Goal: Information Seeking & Learning: Learn about a topic

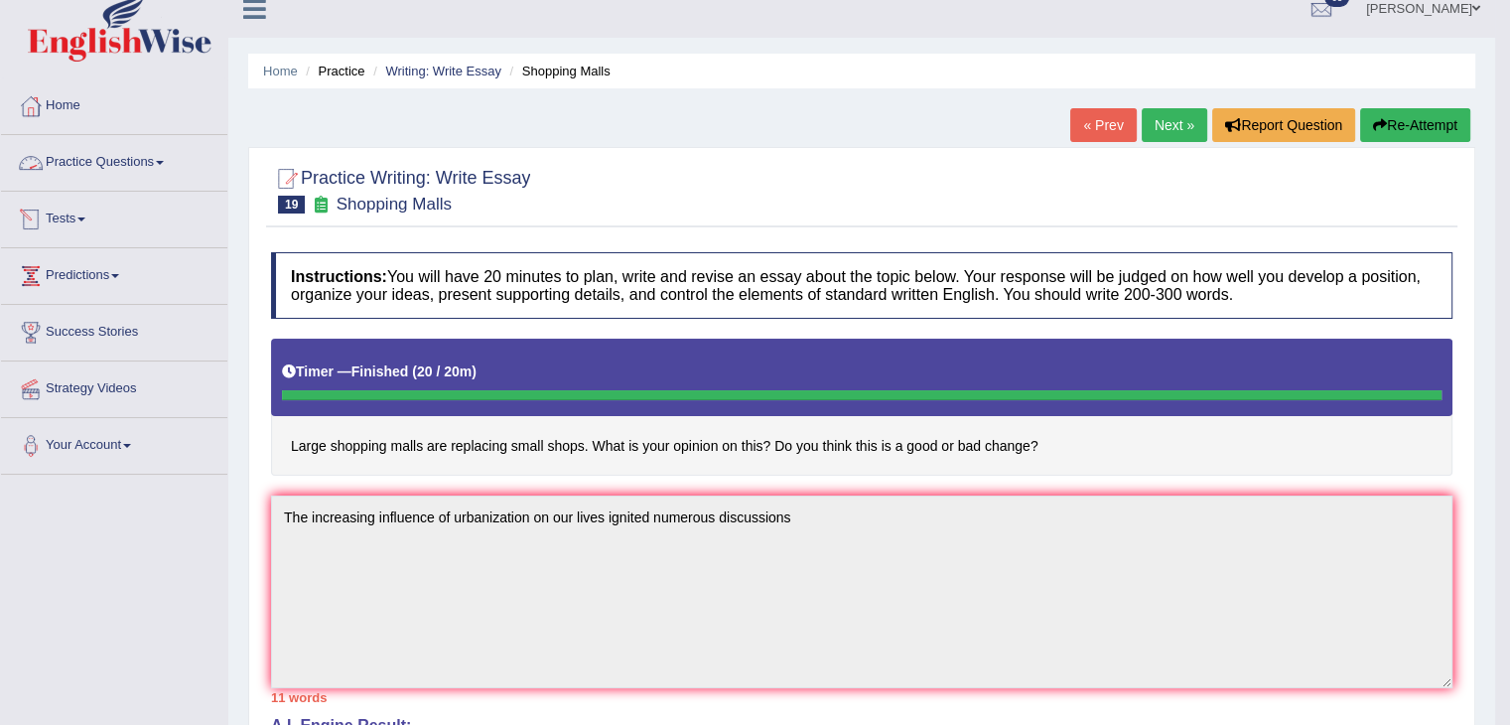
click at [63, 201] on link "Tests" at bounding box center [114, 217] width 226 height 50
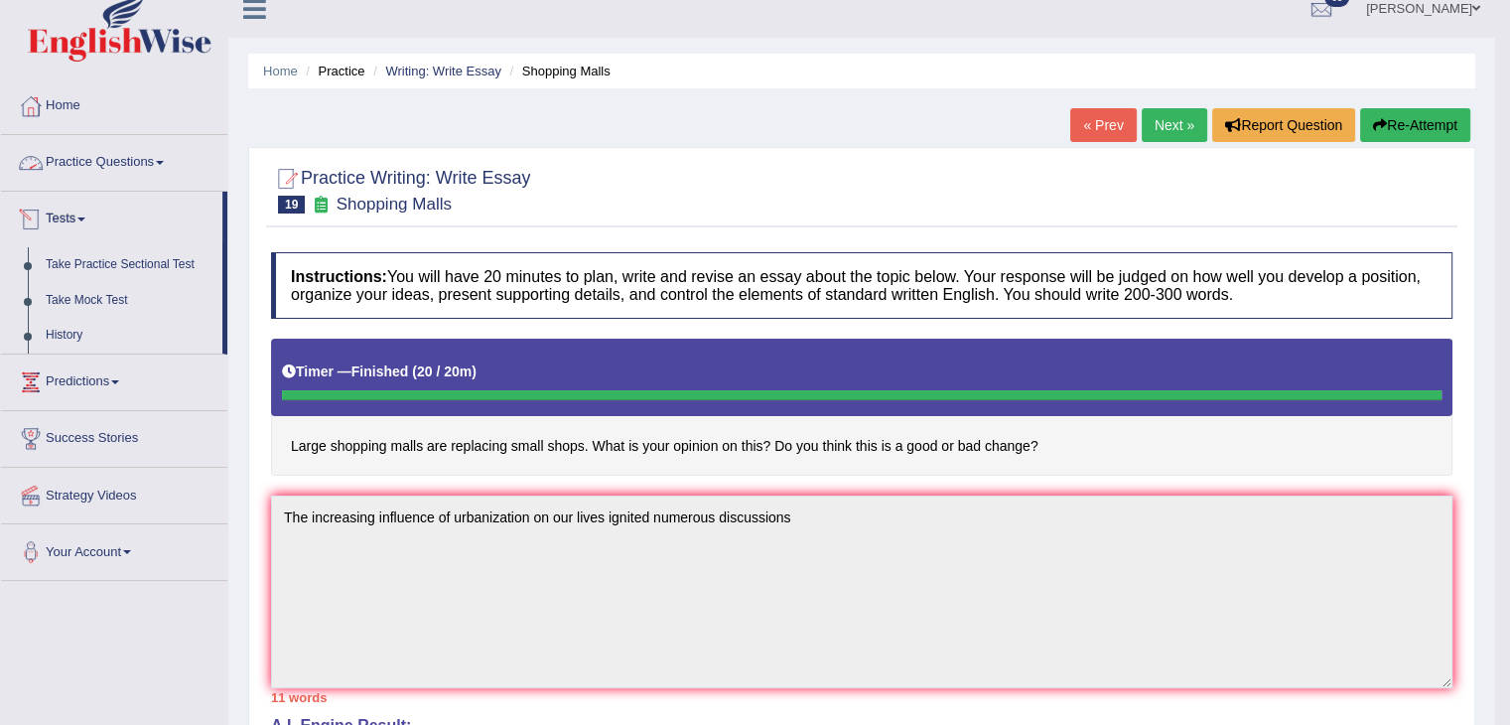
click at [157, 152] on link "Practice Questions" at bounding box center [114, 160] width 226 height 50
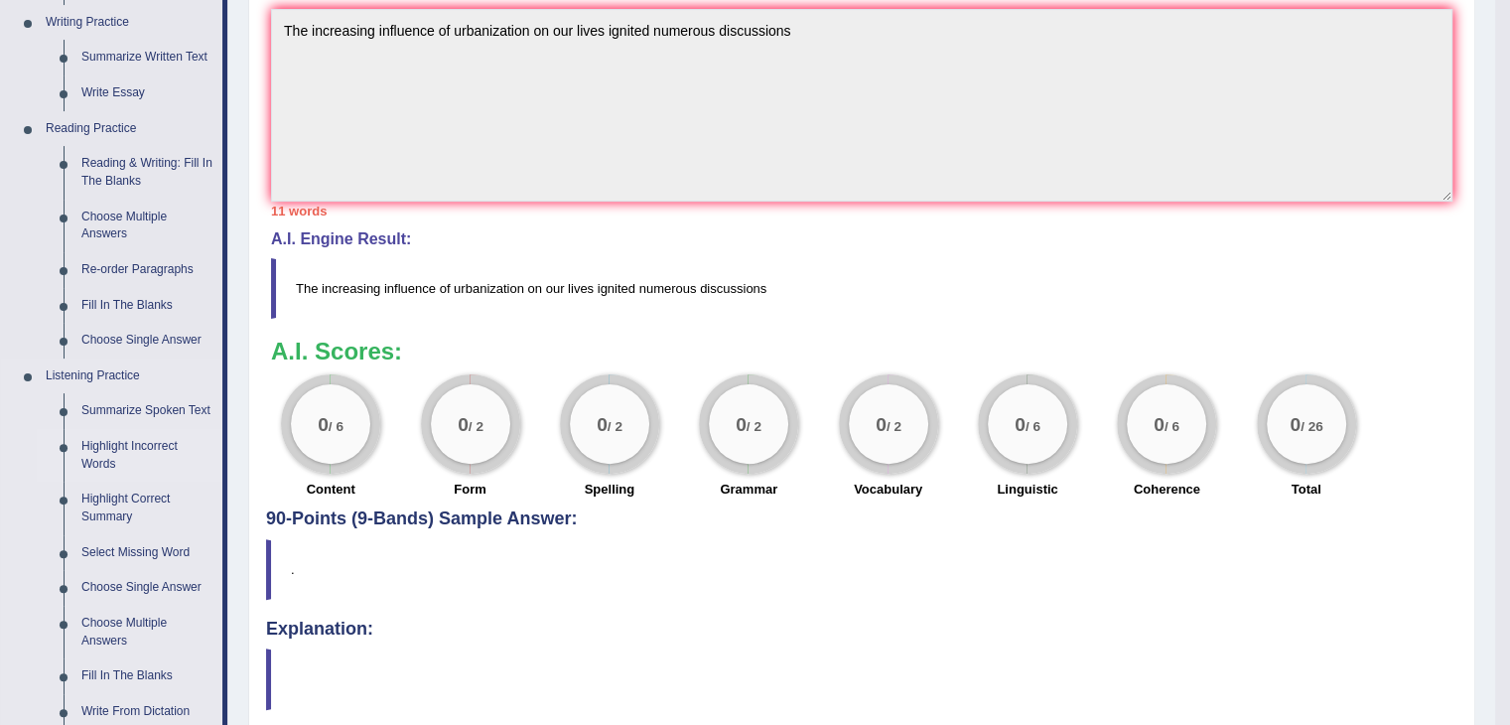
scroll to position [516, 0]
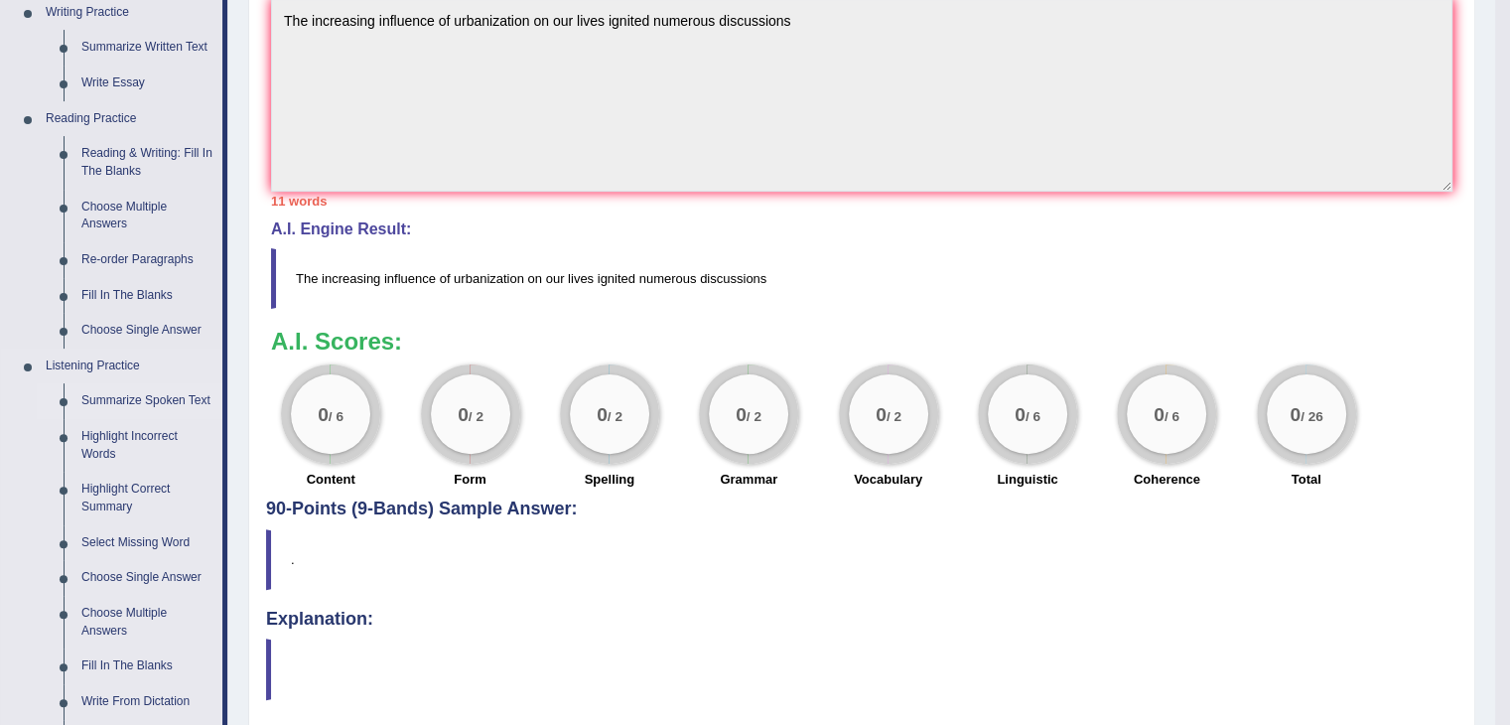
click at [180, 393] on link "Summarize Spoken Text" at bounding box center [147, 401] width 150 height 36
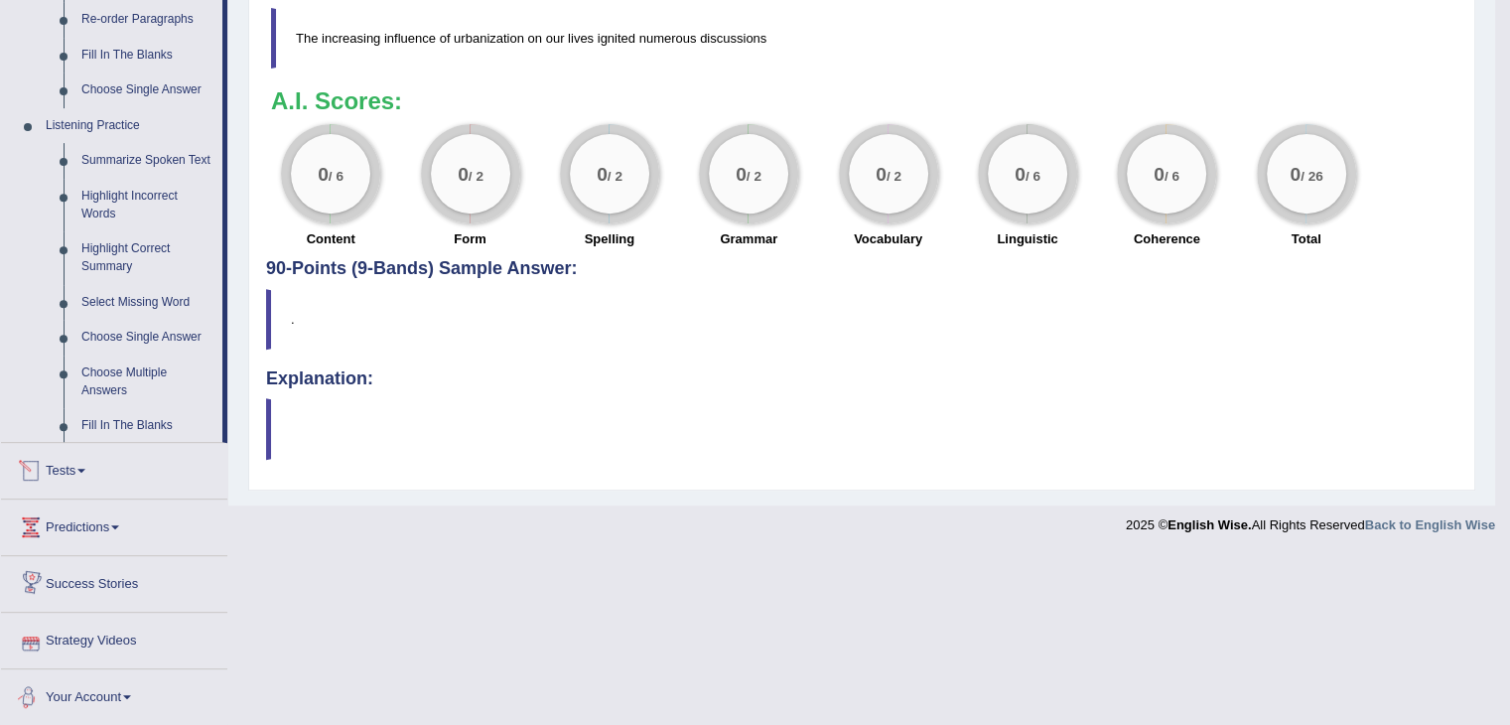
scroll to position [596, 0]
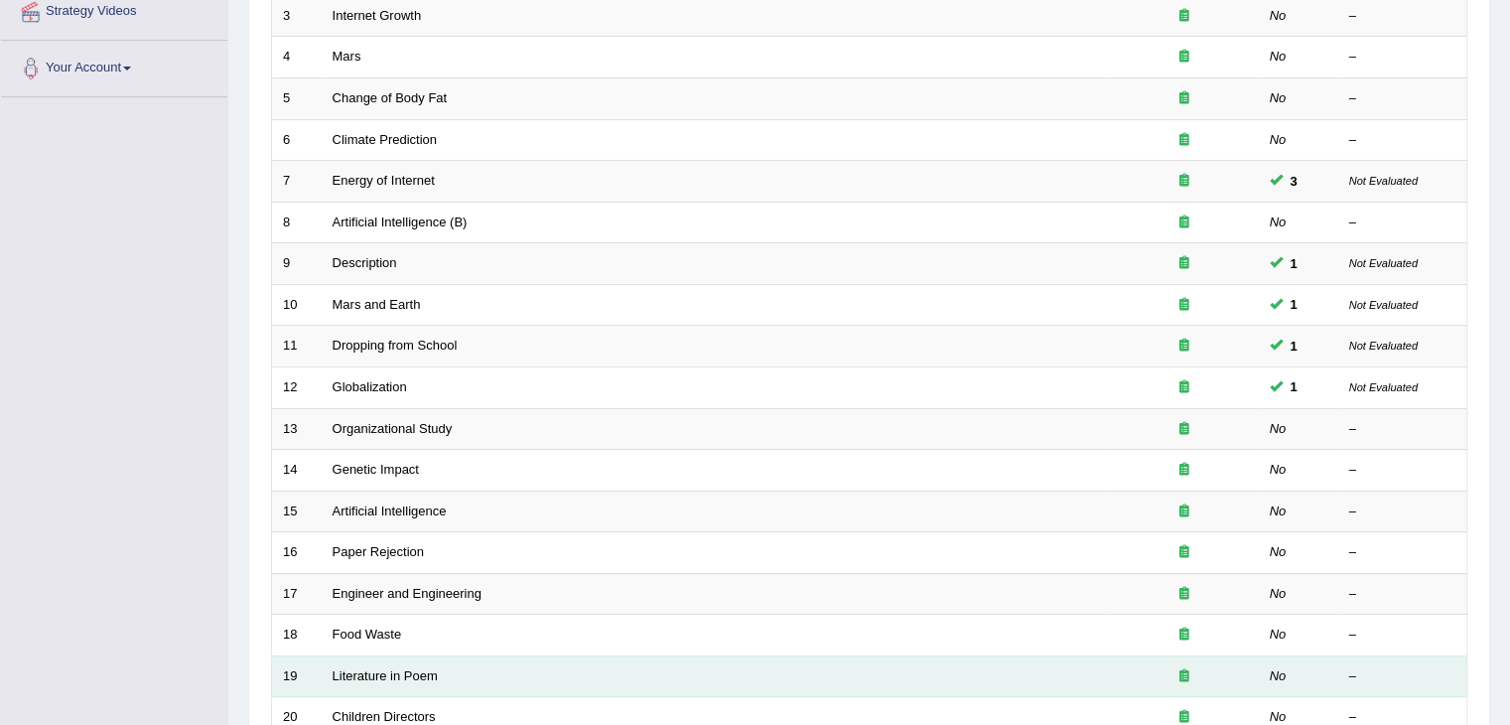
scroll to position [584, 0]
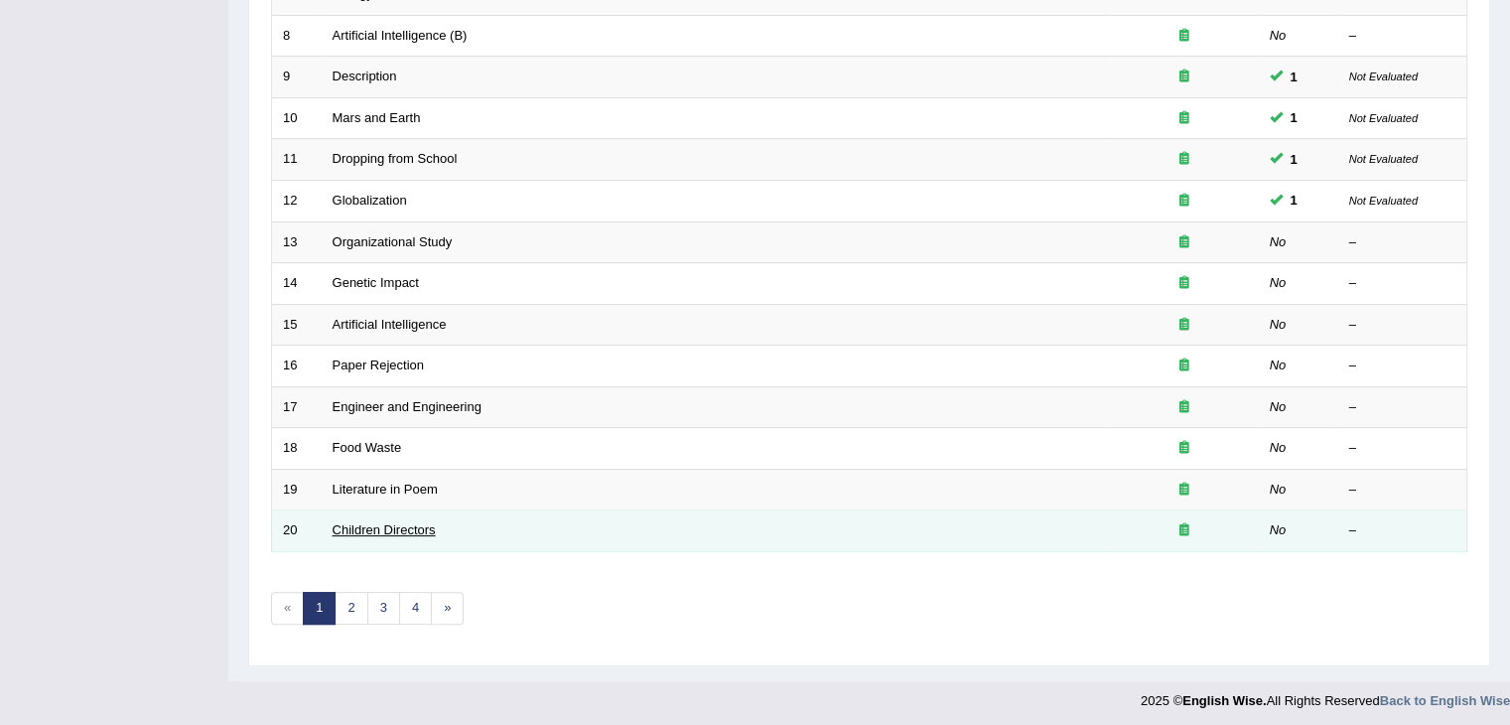
click at [378, 522] on link "Children Directors" at bounding box center [383, 529] width 103 height 15
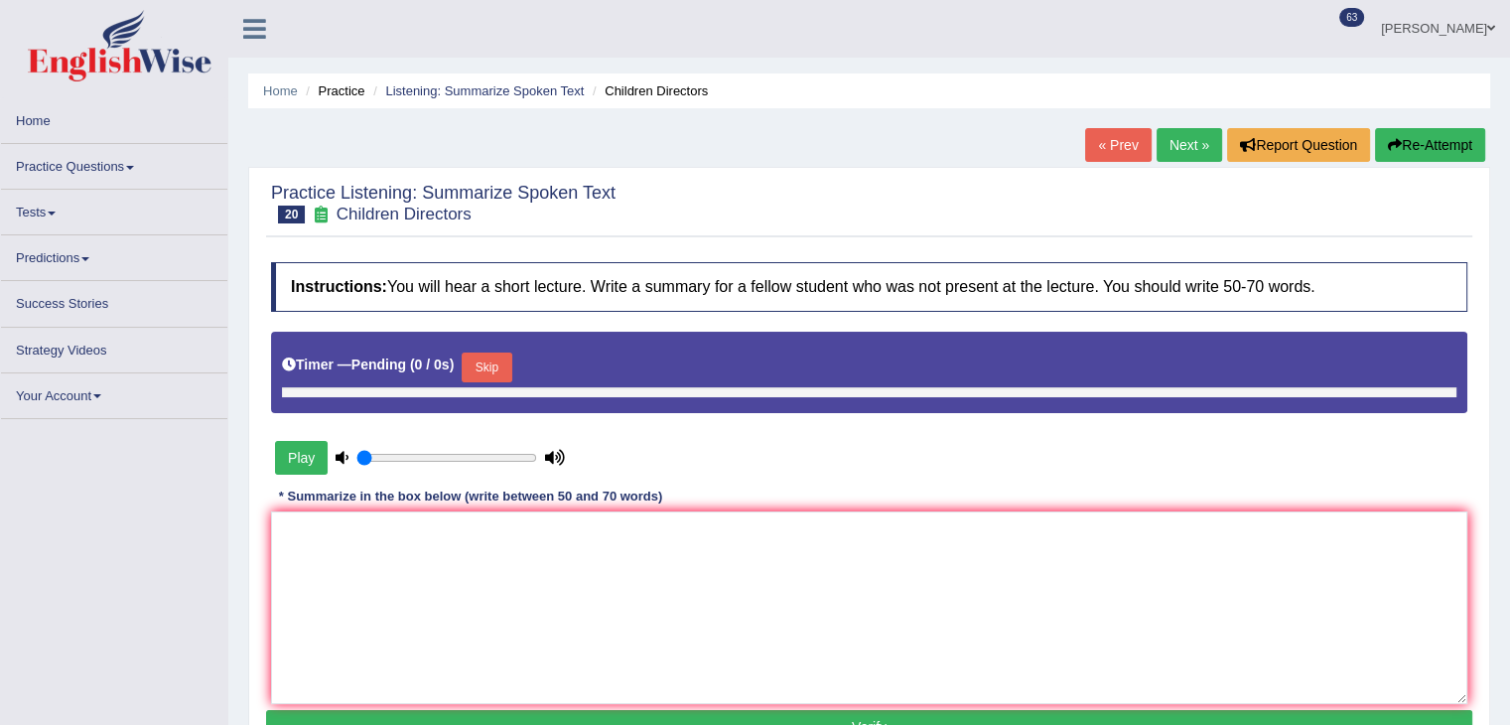
type input "1"
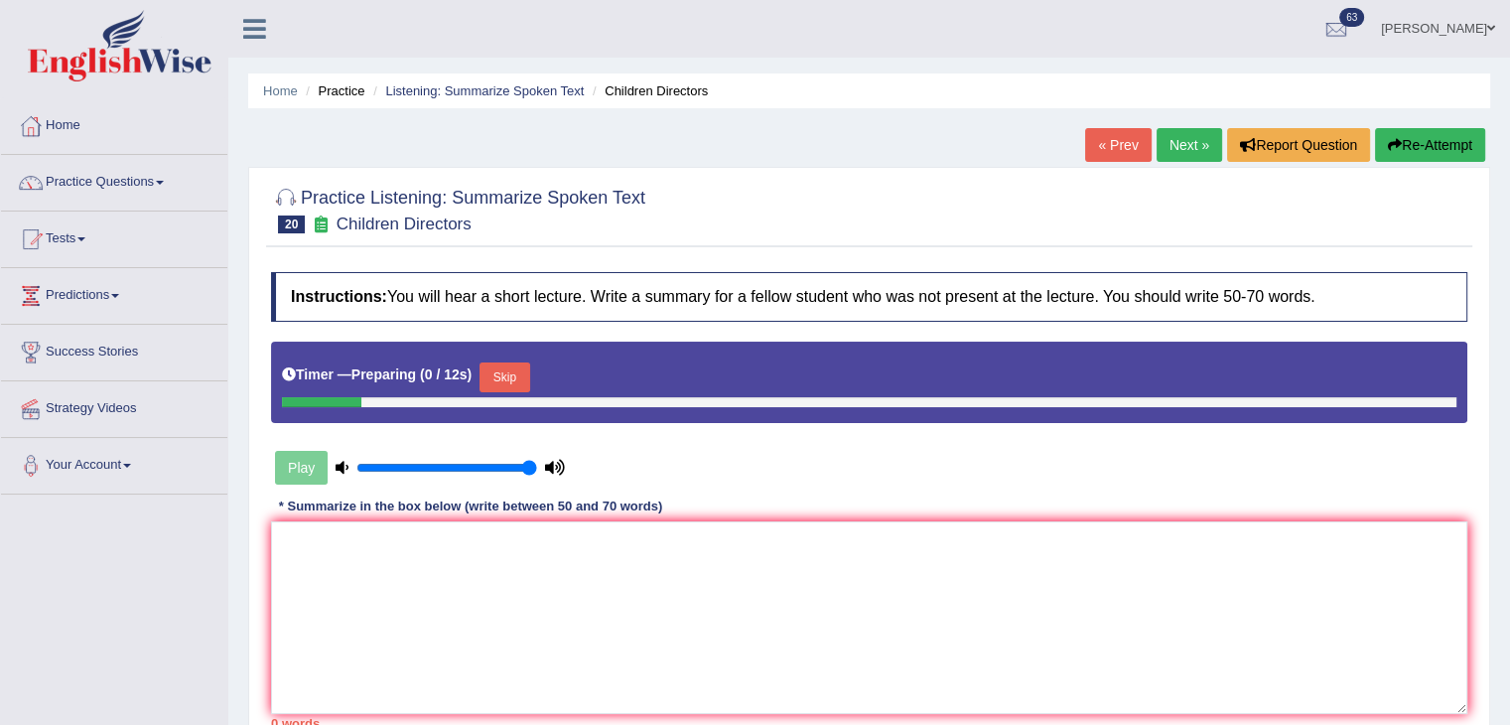
click at [529, 378] on button "Skip" at bounding box center [504, 377] width 50 height 30
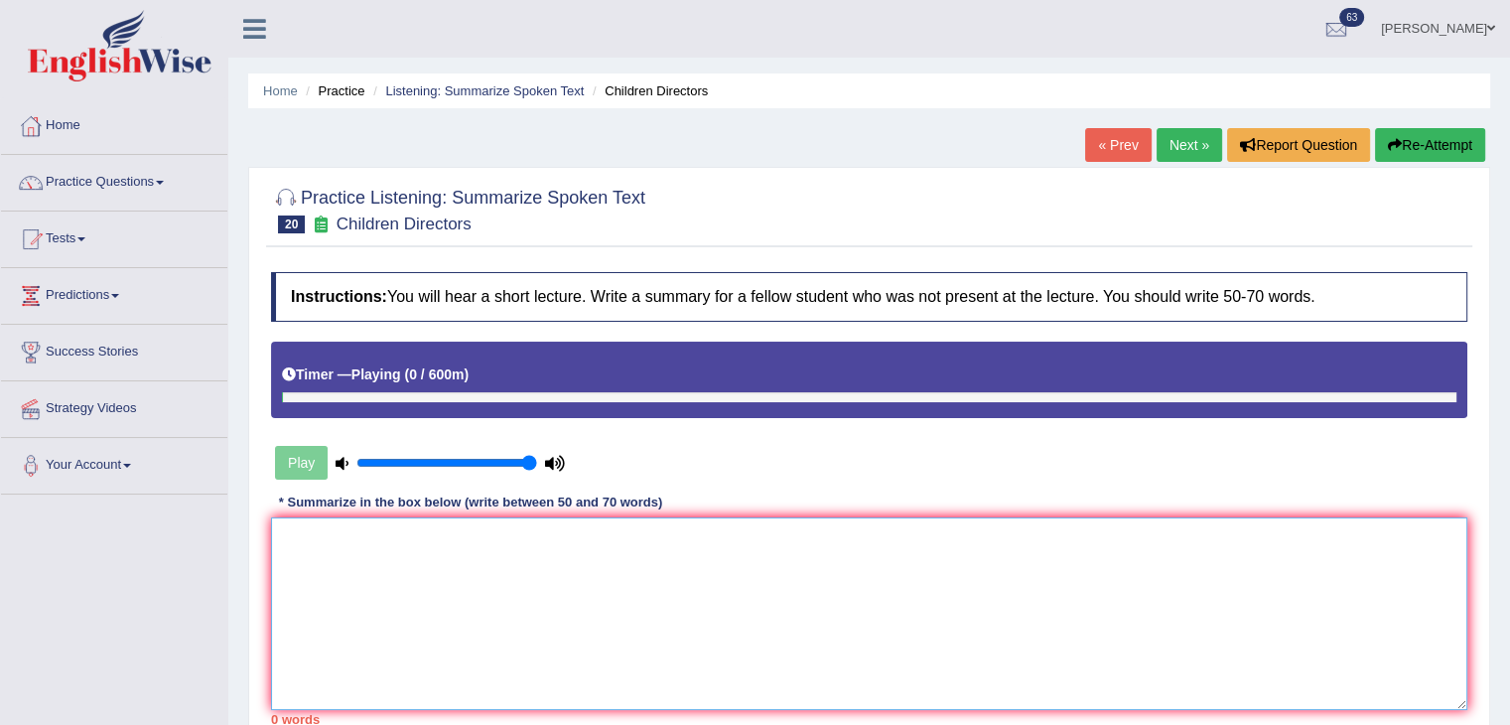
click at [428, 589] on textarea at bounding box center [869, 613] width 1196 height 193
type textarea "7"
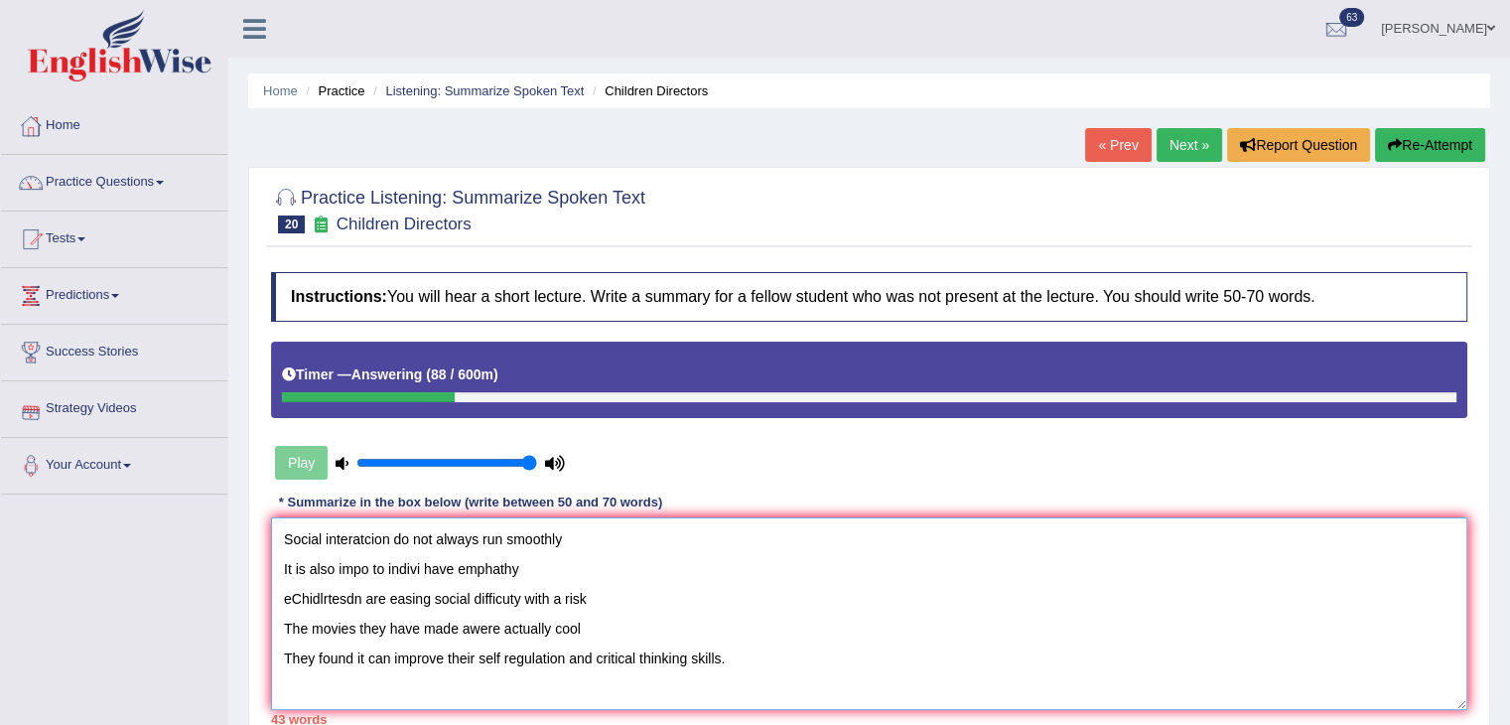
click at [274, 537] on textarea "Social interatcion do not always run smoothly It is also impo to indivi have em…" at bounding box center [869, 613] width 1196 height 193
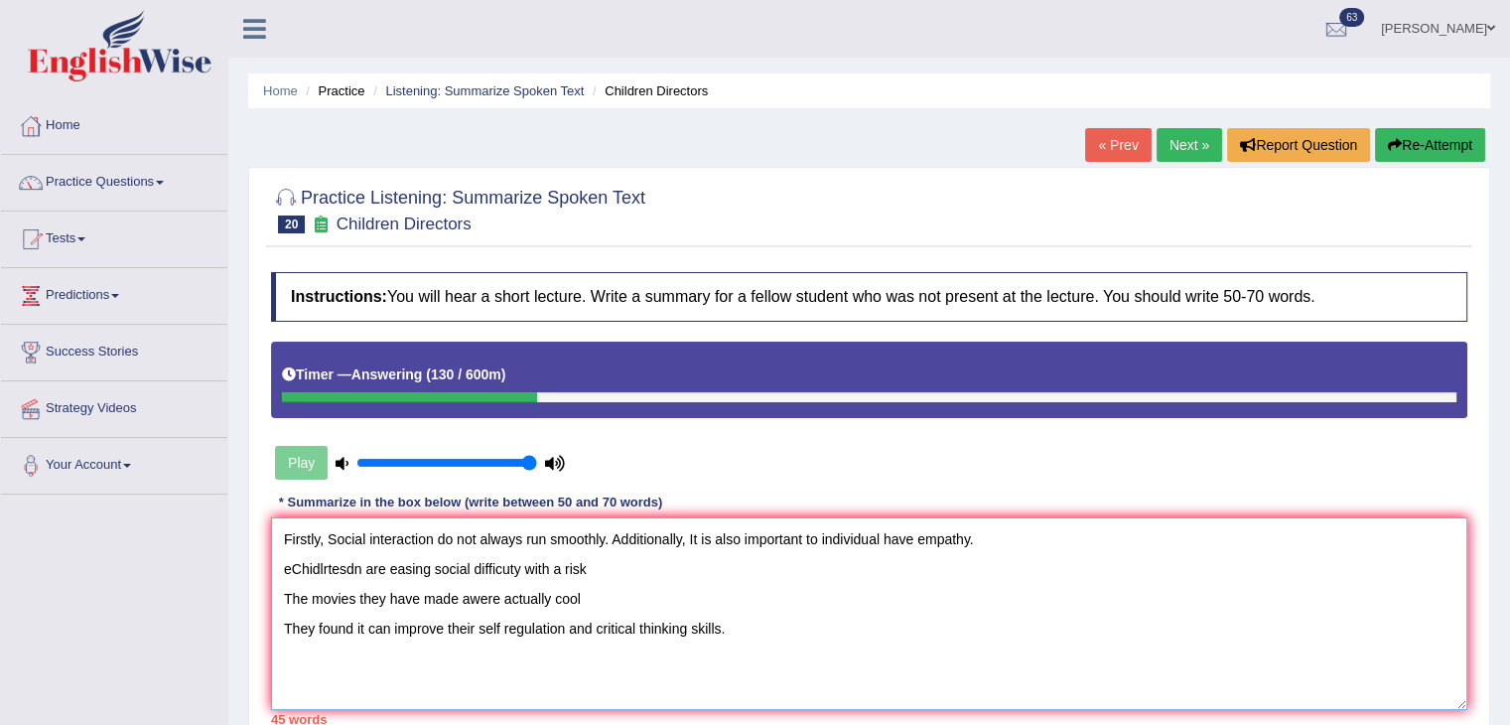
drag, startPoint x: 800, startPoint y: 580, endPoint x: 783, endPoint y: 535, distance: 47.7
click at [783, 535] on textarea "Firstly, Social interaction do not always run smoothly. Additionally, It is als…" at bounding box center [869, 613] width 1196 height 193
click at [698, 517] on textarea "Firstly, Social interaction do not always run smoothly. Additionally, It is als…" at bounding box center [869, 613] width 1196 height 193
click at [317, 565] on textarea "Firstly, Social interaction do not always run smoothly. Additionally, It is als…" at bounding box center [869, 613] width 1196 height 193
click at [299, 567] on textarea "Firstly, Social interaction do not always run smoothly. Additionally, It is als…" at bounding box center [869, 613] width 1196 height 193
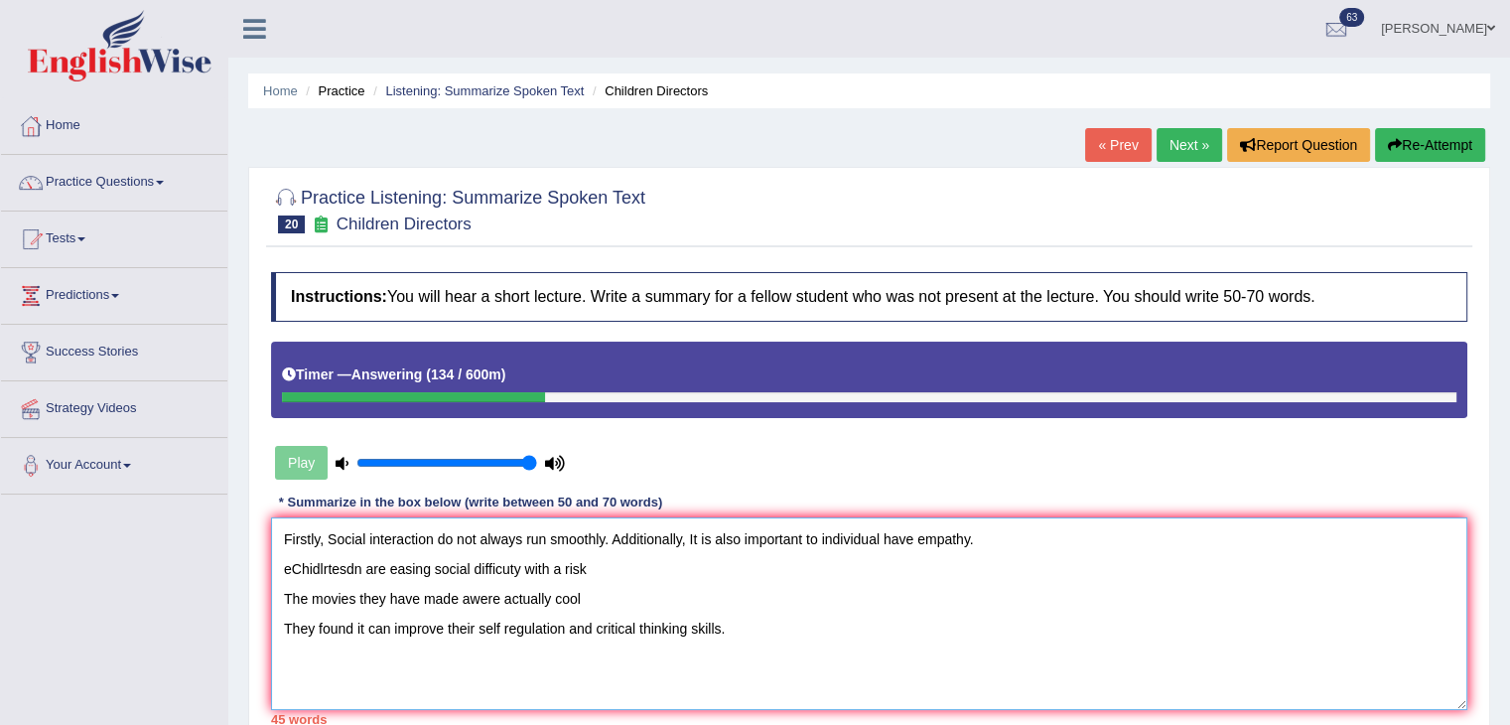
click at [299, 567] on textarea "Firstly, Social interaction do not always run smoothly. Additionally, It is als…" at bounding box center [869, 613] width 1196 height 193
click at [746, 587] on textarea "Firstly, Social interaction do not always run smoothly. Additionally, It is als…" at bounding box center [869, 613] width 1196 height 193
click at [941, 513] on div "Instructions: You will hear a short lecture. Write a summary for a fellow stude…" at bounding box center [869, 498] width 1206 height 472
click at [831, 533] on textarea "Firstly, Social interaction do not always run smoothly. Additionally, It is als…" at bounding box center [869, 613] width 1196 height 193
click at [822, 528] on textarea "Firstly, Social interaction do not always run smoothly. Additionally, It is als…" at bounding box center [869, 613] width 1196 height 193
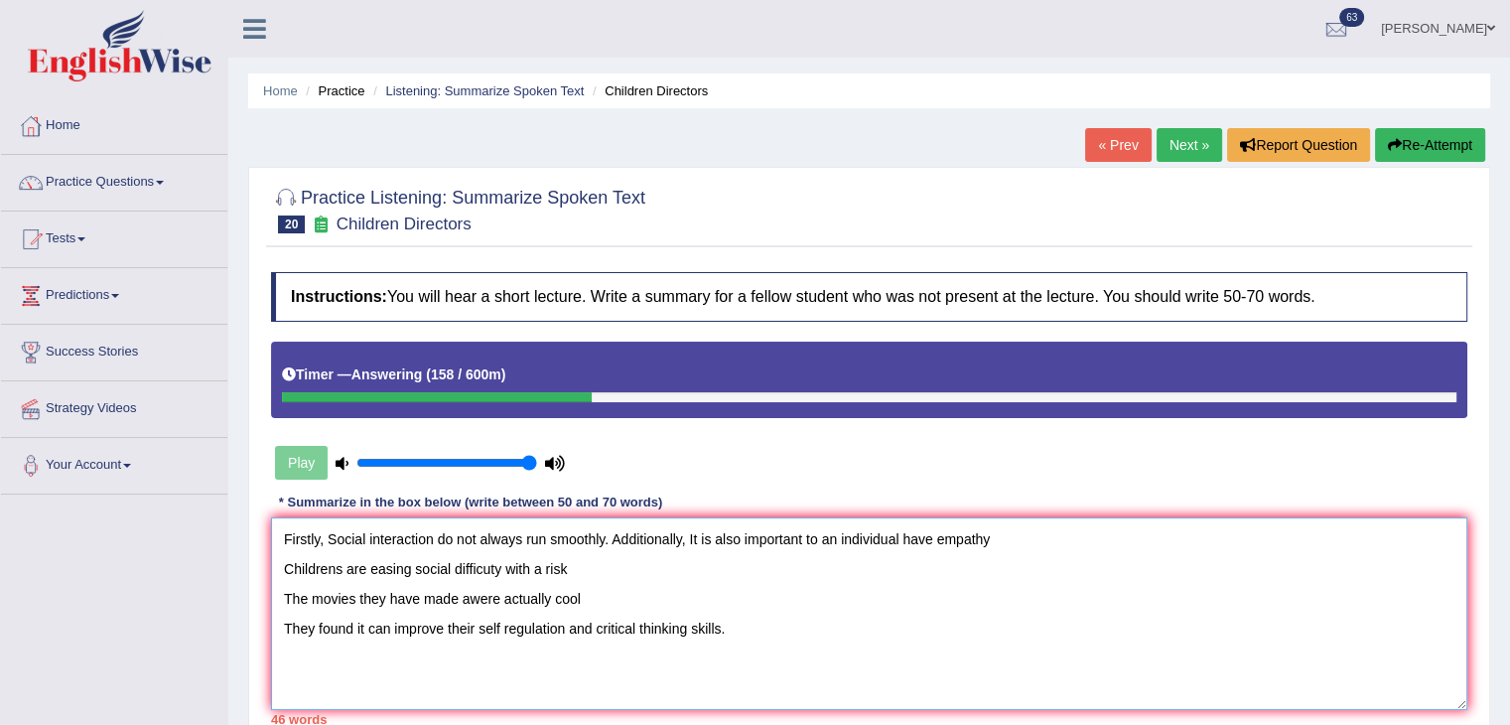
click at [298, 581] on textarea "Firstly, Social interaction do not always run smoothly. Additionally, It is als…" at bounding box center [869, 613] width 1196 height 193
click at [295, 573] on textarea "Firstly, Social interaction do not always run smoothly. Additionally, It is als…" at bounding box center [869, 613] width 1196 height 193
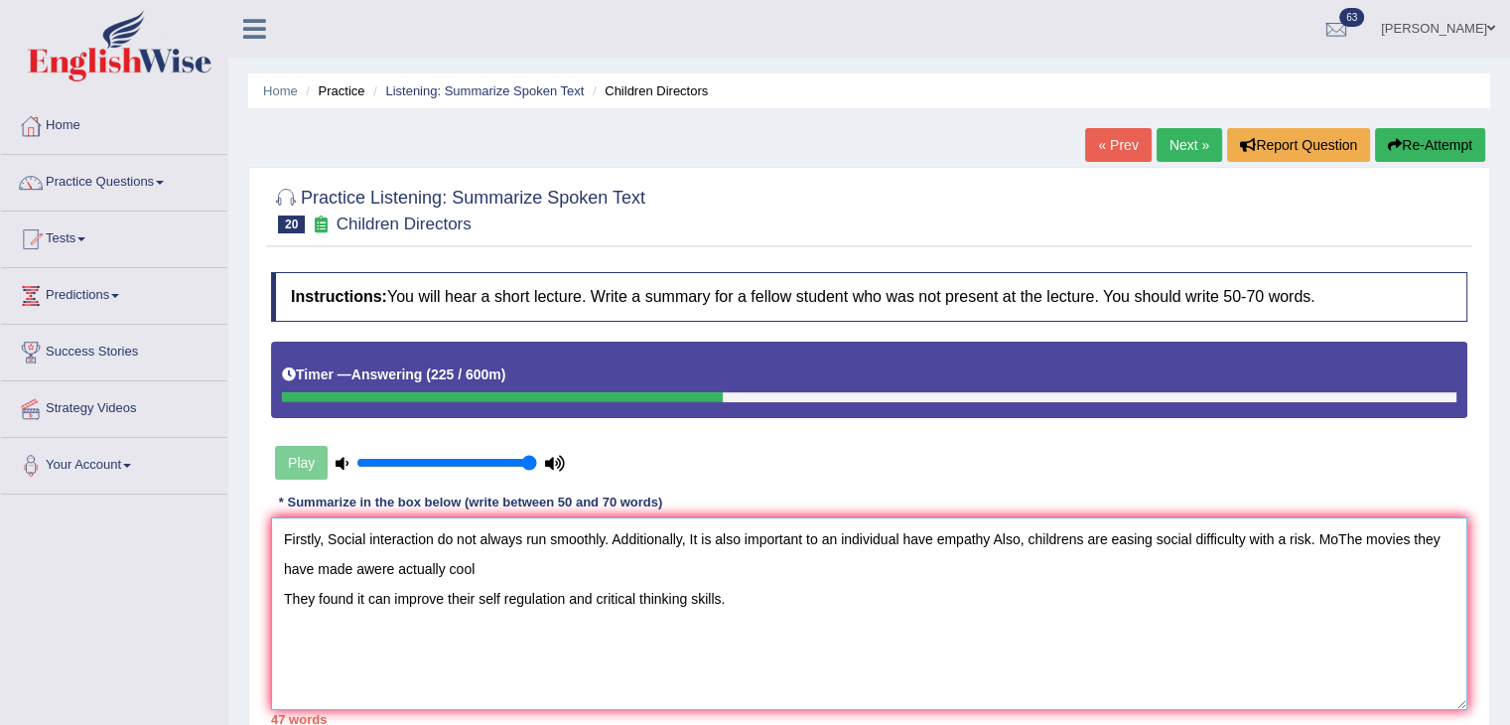
click at [493, 561] on textarea "Firstly, Social interaction do not always run smoothly. Additionally, It is als…" at bounding box center [869, 613] width 1196 height 193
drag, startPoint x: 1294, startPoint y: 337, endPoint x: 1296, endPoint y: 418, distance: 80.4
click at [1294, 374] on div "Instructions: You will hear a short lecture. Write a summary for a fellow stude…" at bounding box center [869, 498] width 1206 height 472
click at [1315, 534] on textarea "Firstly, Social interaction do not always run smoothly. Additionally, It is als…" at bounding box center [869, 613] width 1196 height 193
click at [1342, 541] on textarea "Firstly, Social interaction do not always run smoothly. Additionally, It is als…" at bounding box center [869, 613] width 1196 height 193
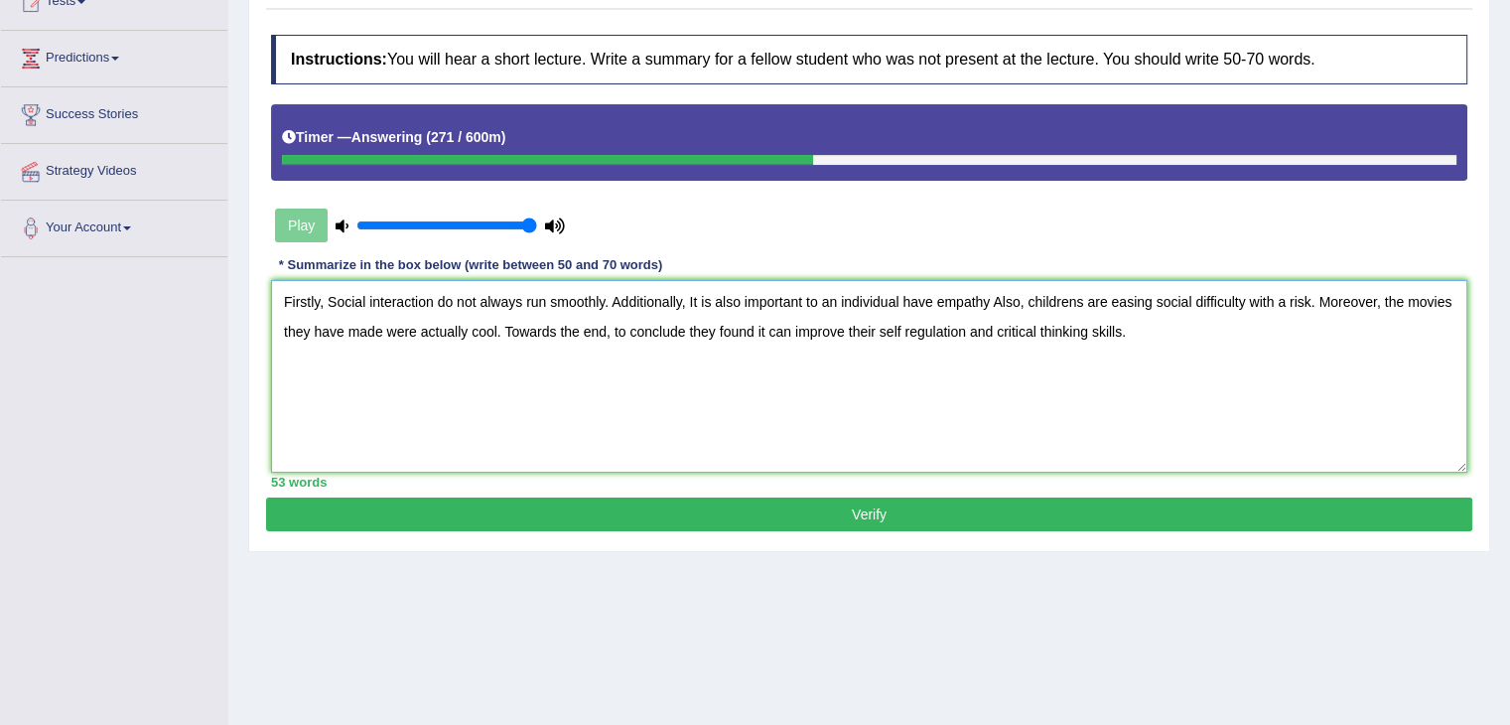
scroll to position [298, 0]
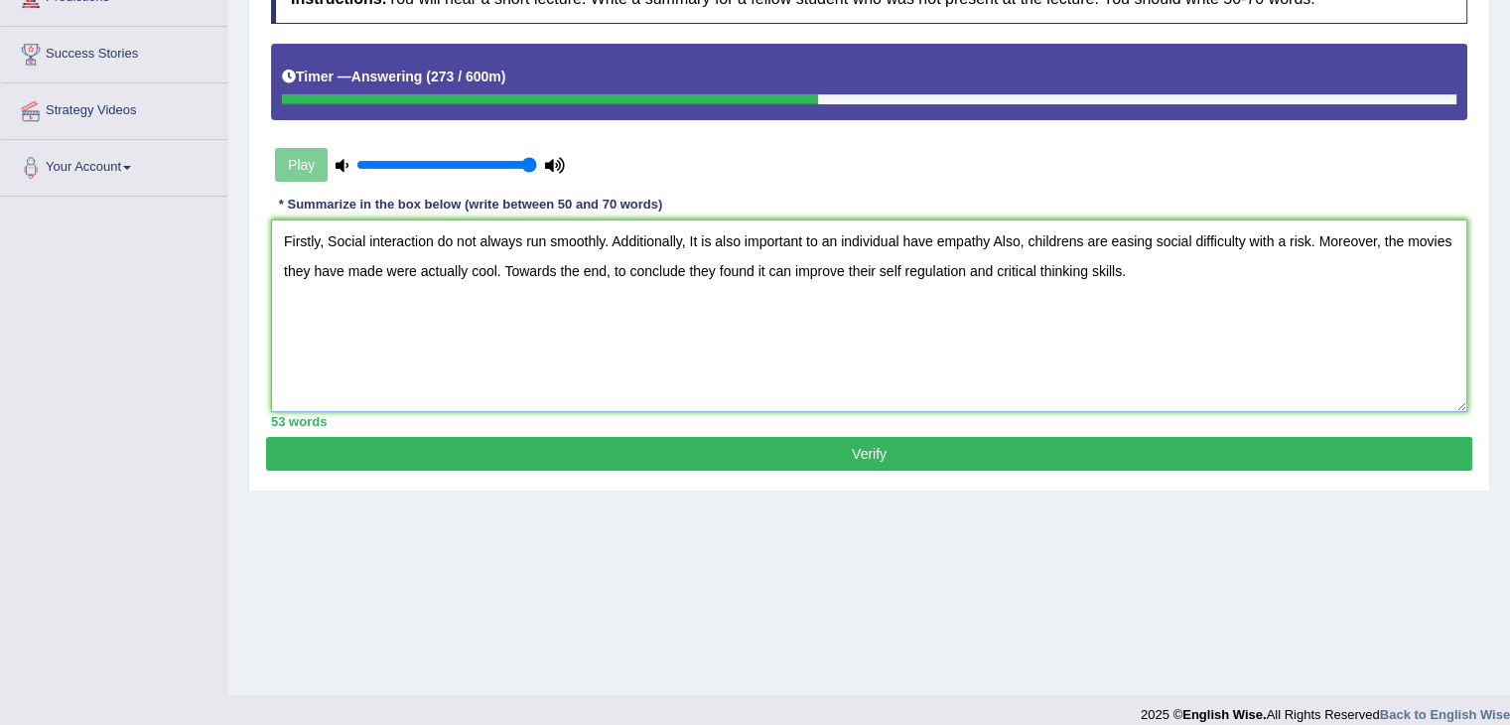
type textarea "Firstly, Social interaction do not always run smoothly. Additionally, It is als…"
click at [617, 441] on button "Verify" at bounding box center [869, 454] width 1206 height 34
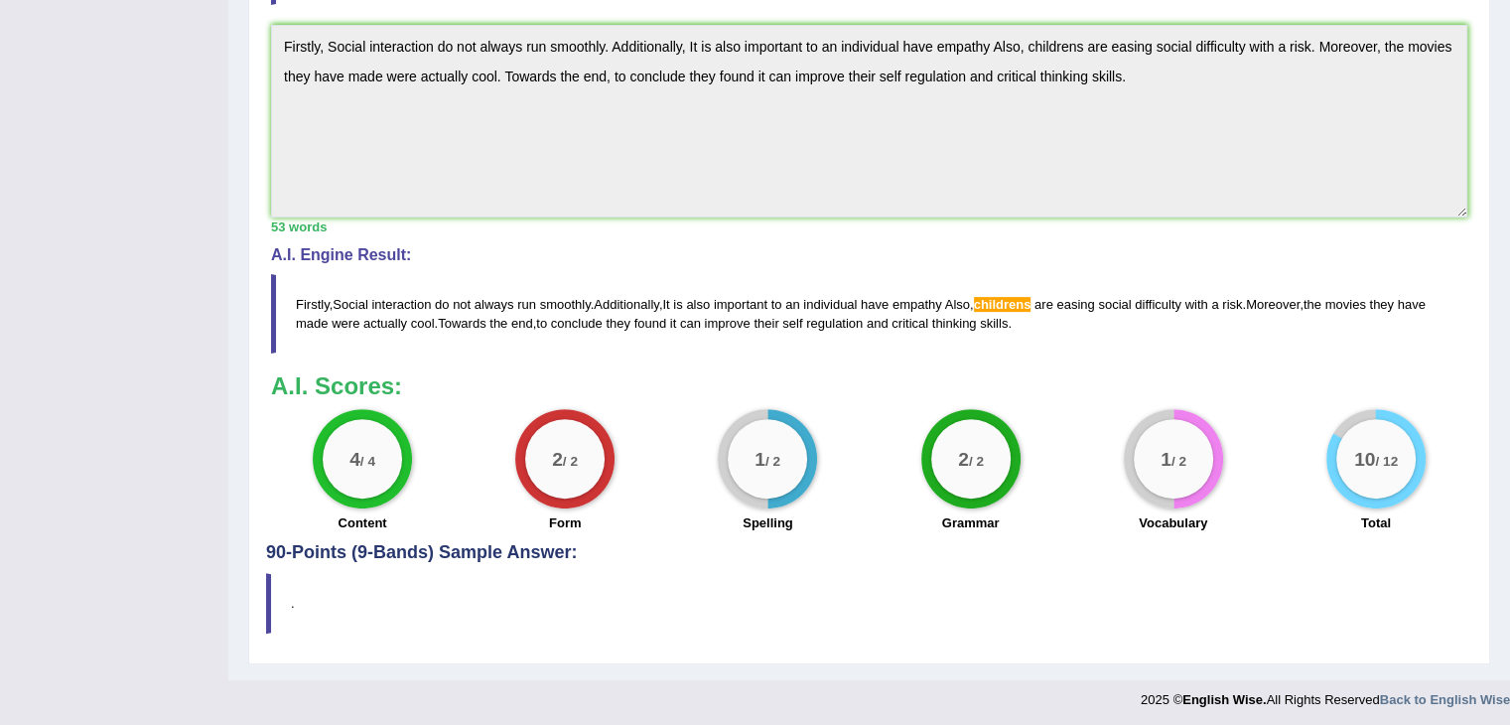
scroll to position [581, 0]
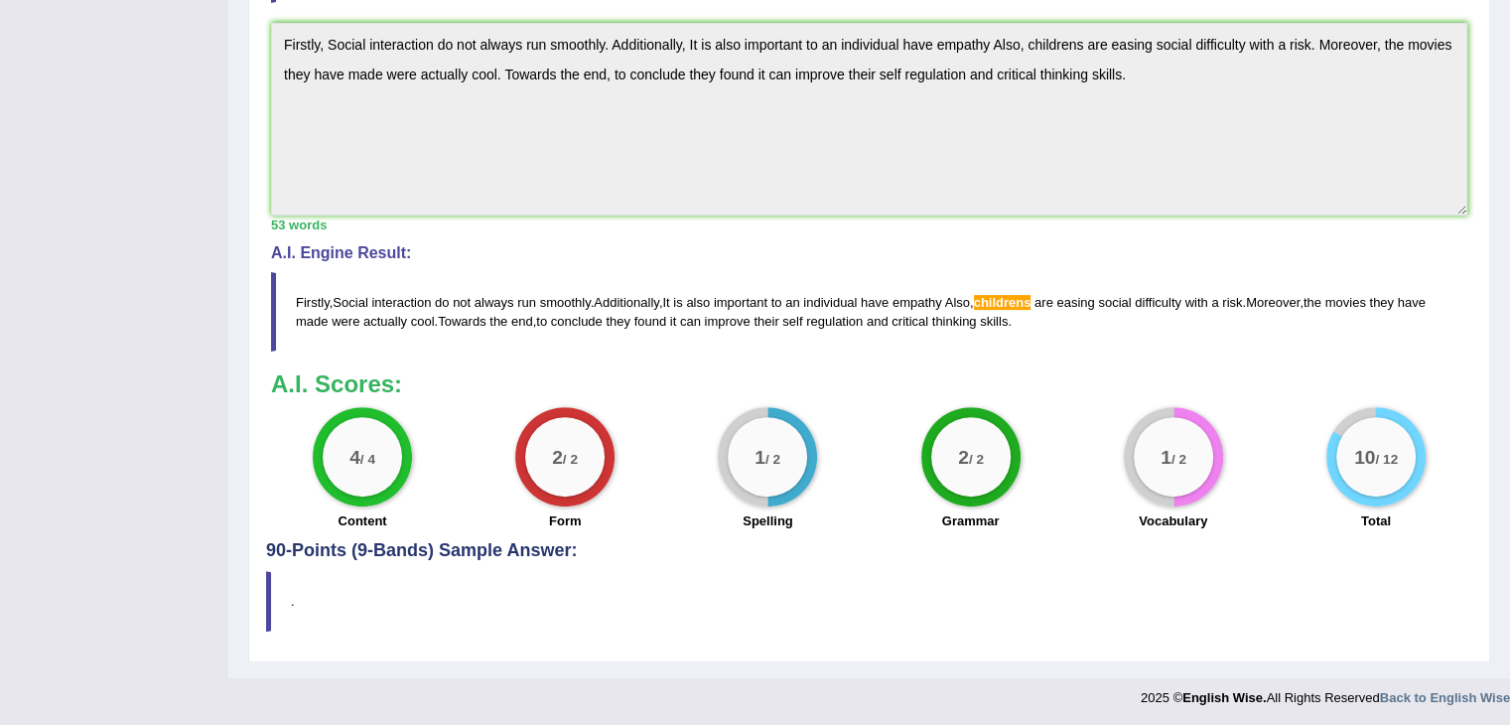
click at [1193, 490] on div "1 / 2" at bounding box center [1173, 456] width 99 height 99
click at [574, 466] on div "2 / 2" at bounding box center [564, 456] width 79 height 79
click at [1002, 295] on span "childrens" at bounding box center [1003, 302] width 58 height 15
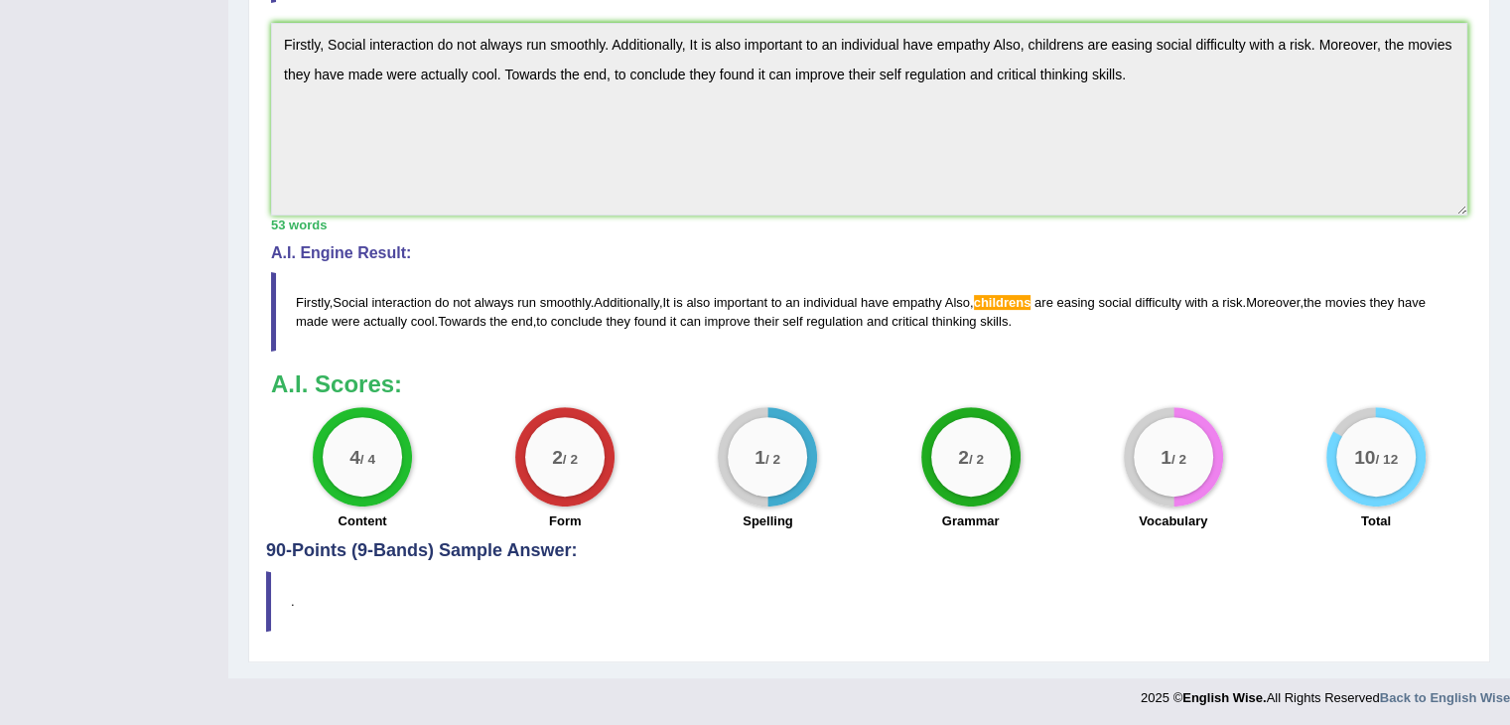
scroll to position [283, 0]
